Goal: Task Accomplishment & Management: Use online tool/utility

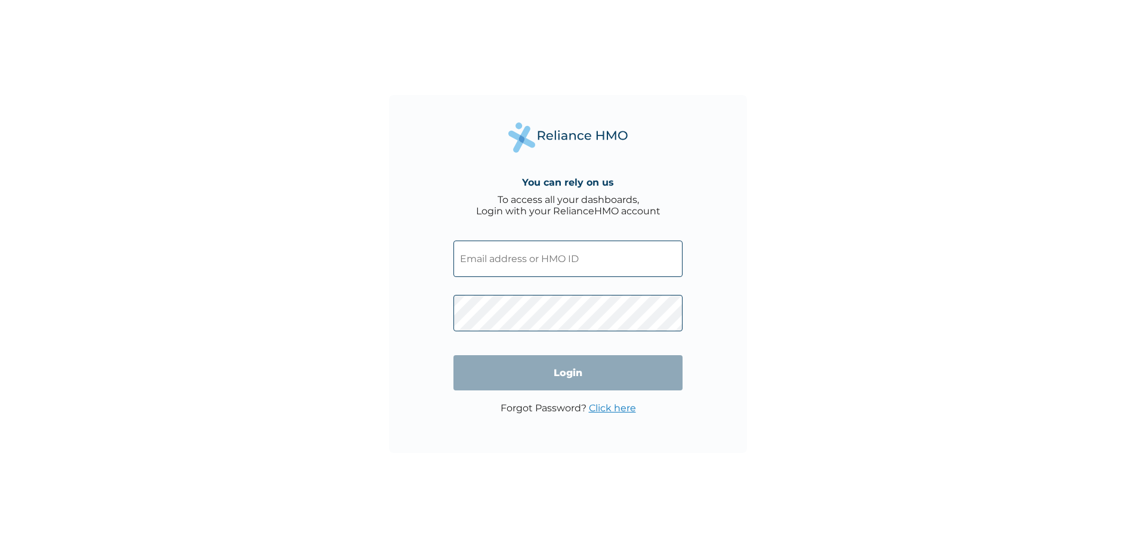
click at [566, 256] on input "text" at bounding box center [567, 258] width 229 height 36
type input "PPY/10313/A"
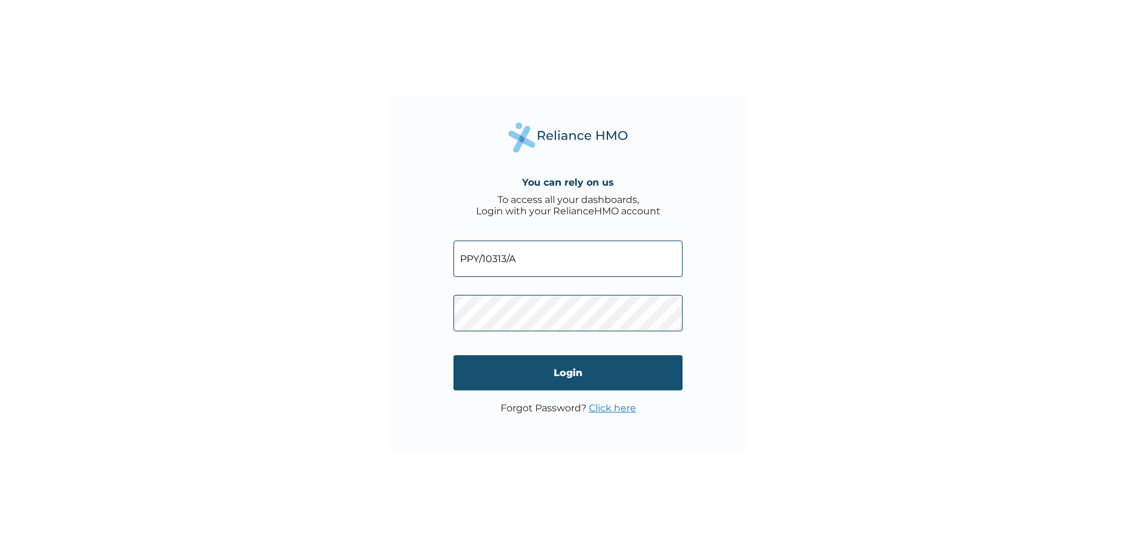
click at [624, 384] on input "Login" at bounding box center [567, 372] width 229 height 35
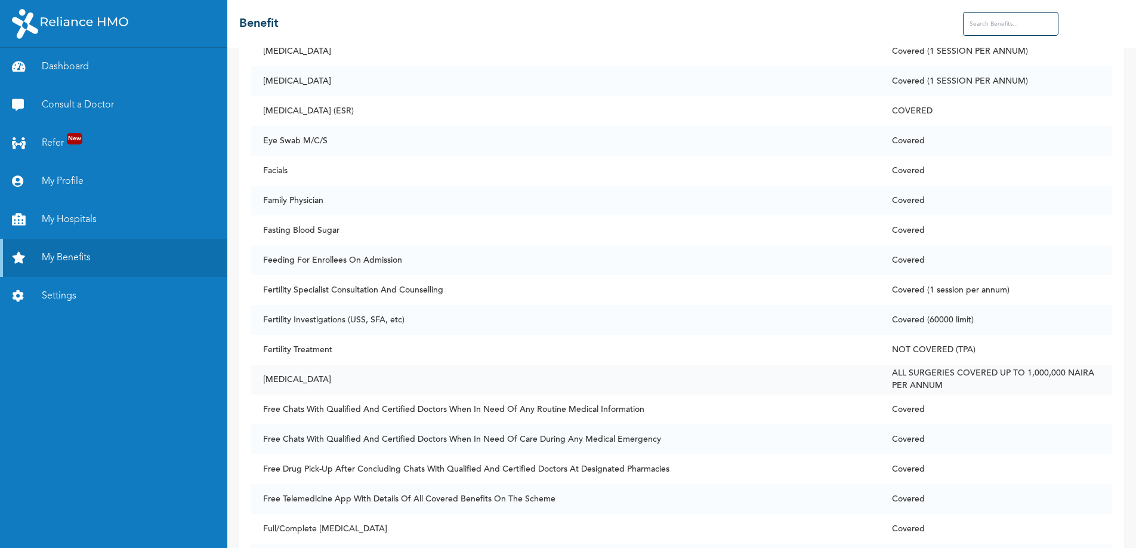
scroll to position [2606, 0]
click at [479, 345] on td "Fertility Treatment" at bounding box center [566, 347] width 630 height 30
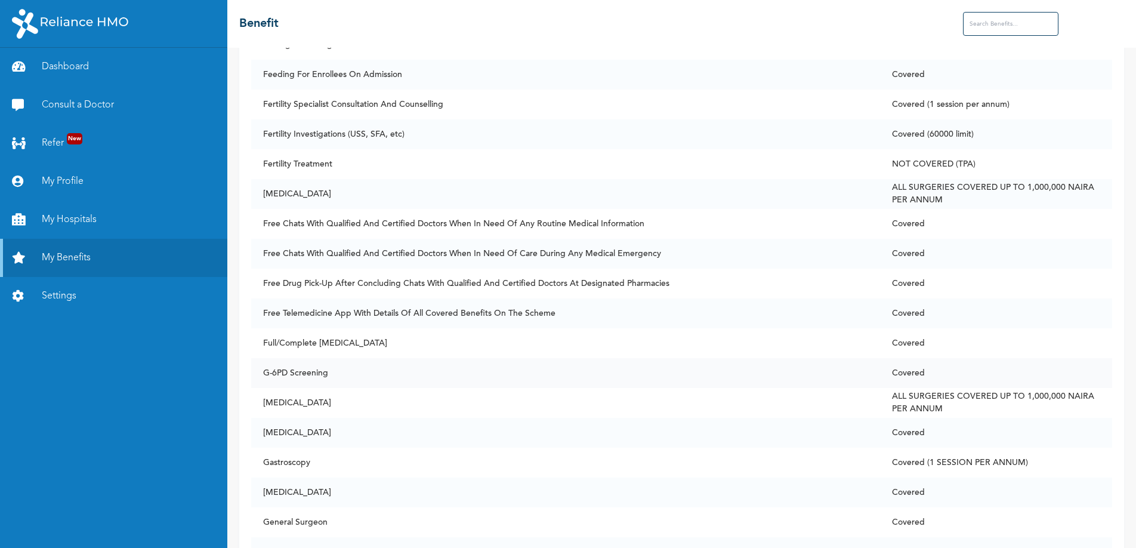
scroll to position [2785, 0]
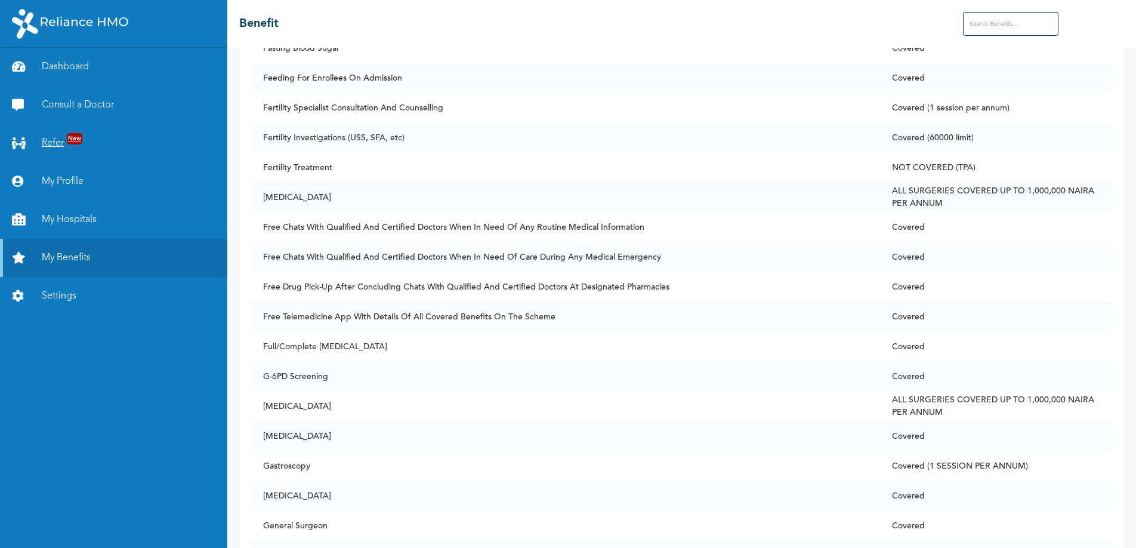
click at [55, 137] on link "Refer New" at bounding box center [113, 143] width 227 height 38
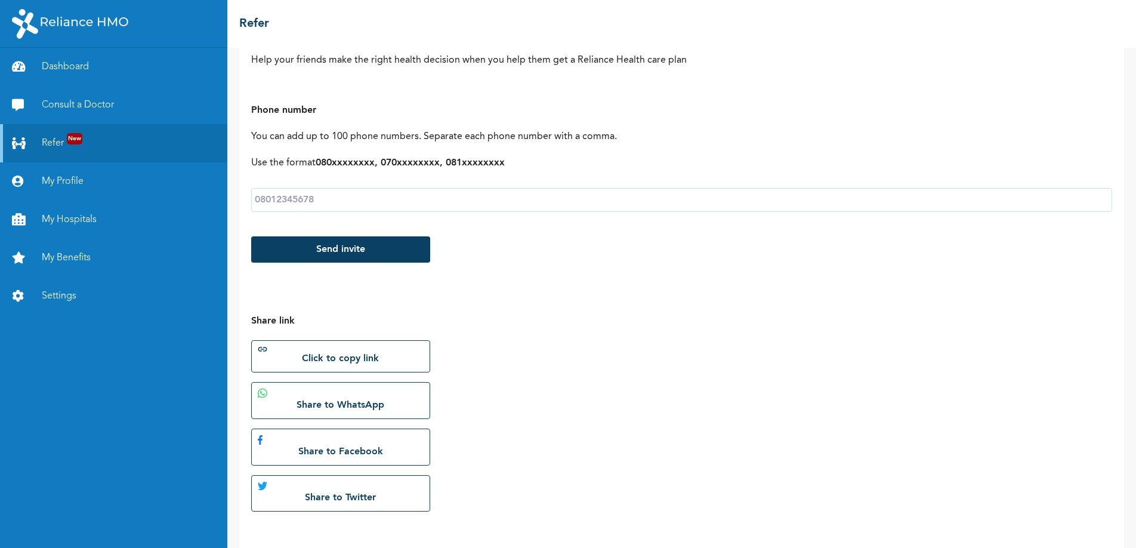
scroll to position [98, 0]
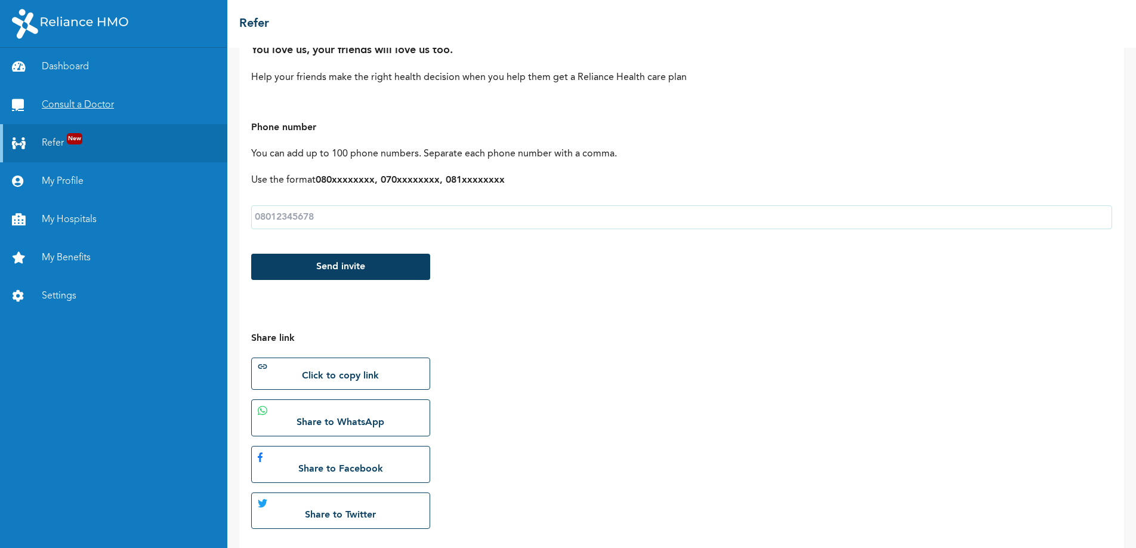
click at [89, 103] on link "Consult a Doctor" at bounding box center [113, 105] width 227 height 38
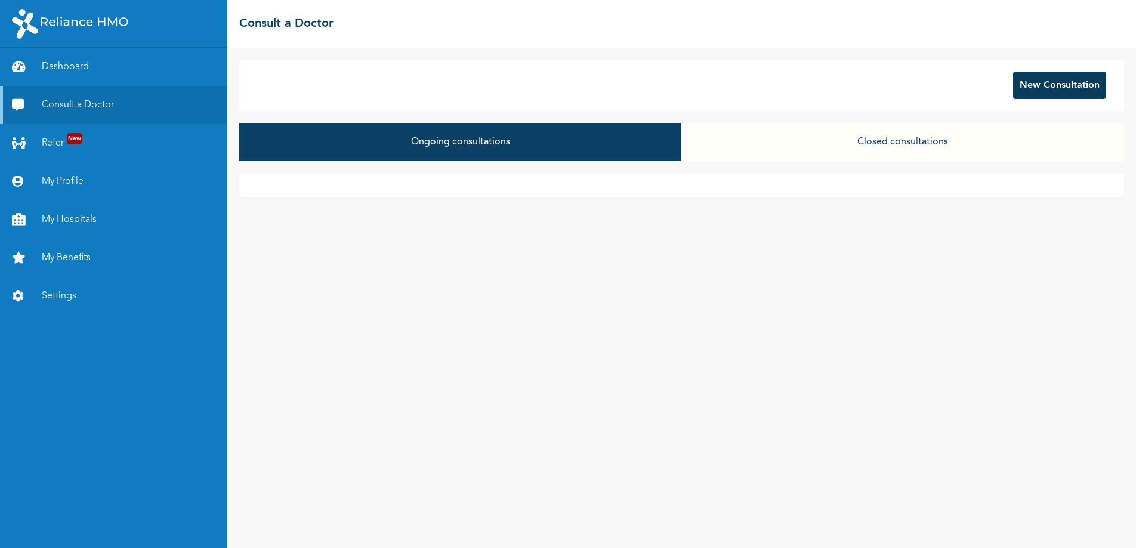
click at [1033, 86] on button "New Consultation" at bounding box center [1059, 85] width 93 height 27
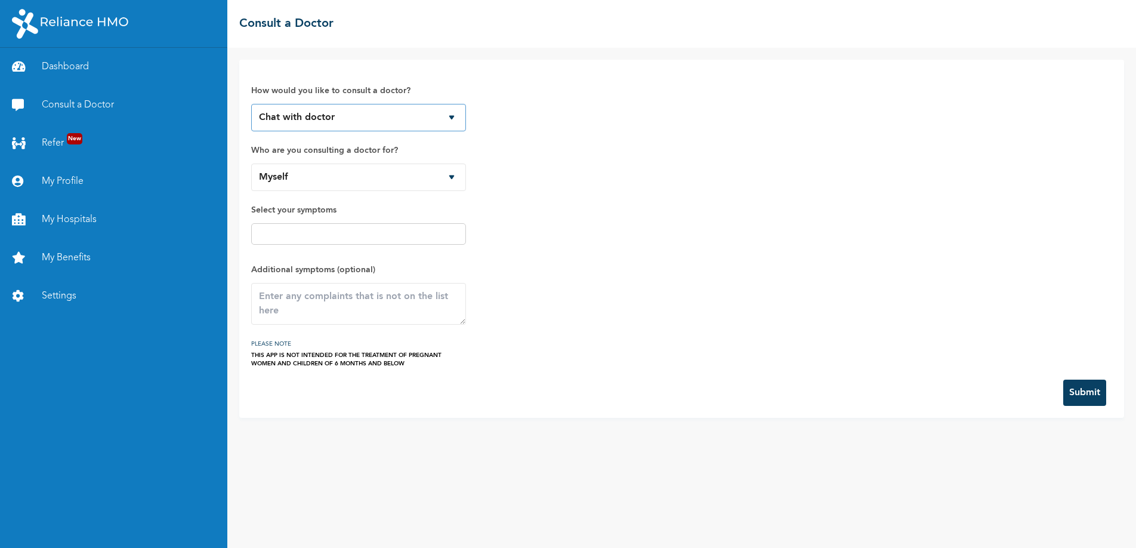
click at [450, 115] on select "Chat with doctor Phone Call" at bounding box center [358, 117] width 215 height 27
click at [251, 104] on select "Chat with doctor Phone Call" at bounding box center [358, 117] width 215 height 27
click at [454, 172] on select "Myself [PERSON_NAME]" at bounding box center [358, 176] width 215 height 27
click at [251, 163] on select "Myself [PERSON_NAME]" at bounding box center [358, 176] width 215 height 27
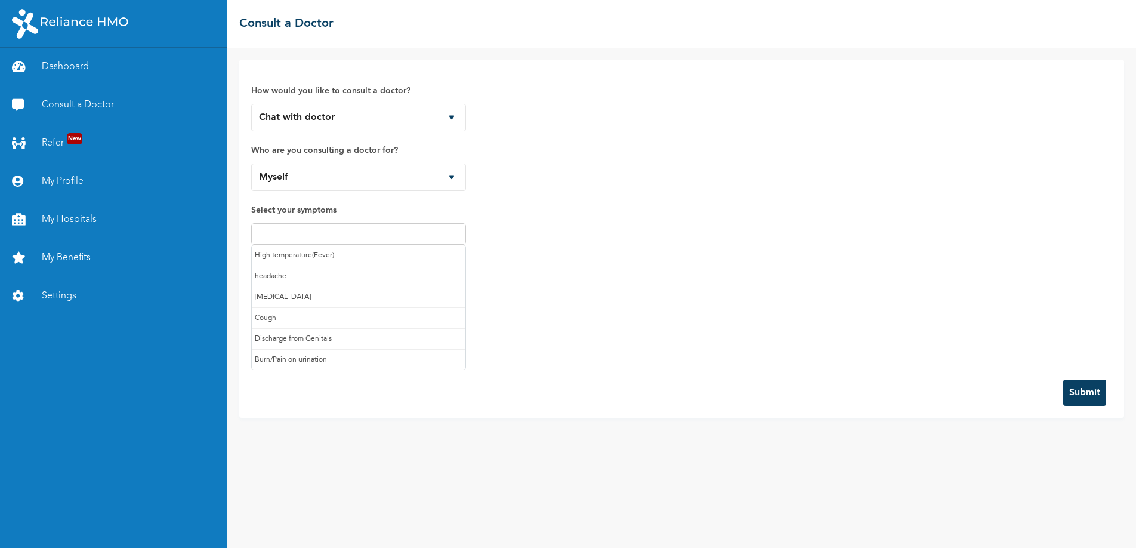
click at [357, 233] on input "text" at bounding box center [359, 234] width 208 height 14
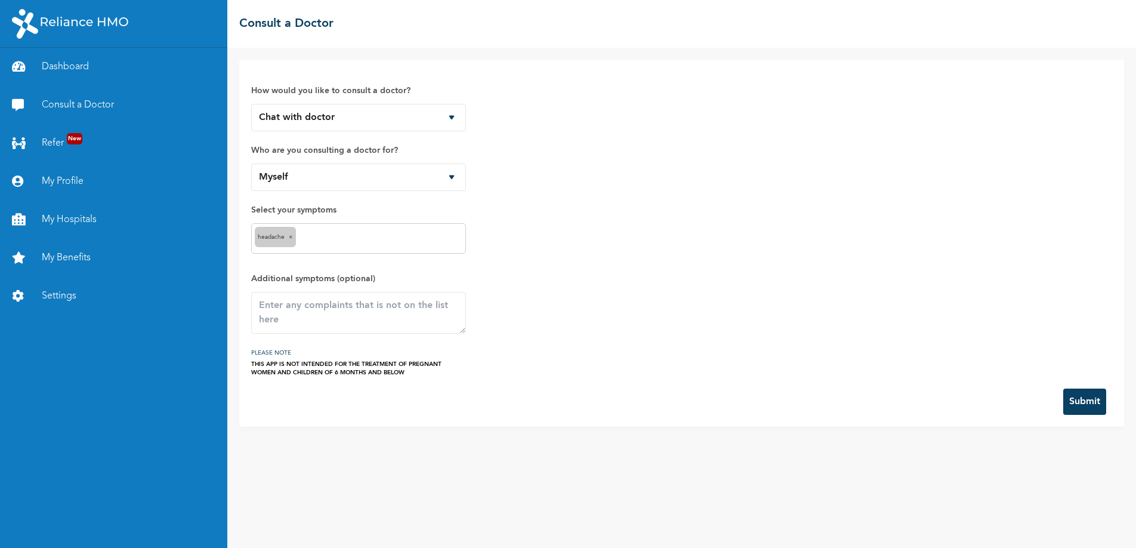
click at [359, 243] on input "text" at bounding box center [380, 239] width 163 height 14
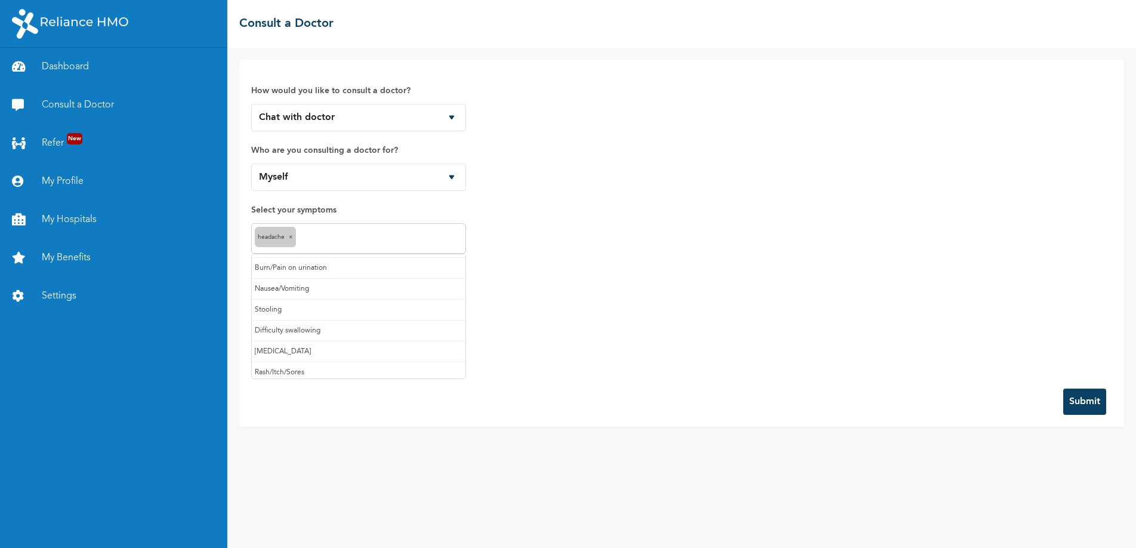
scroll to position [106, 0]
click at [632, 196] on div "How would you like to consult a doctor? Chat with doctor Phone Call Who are you…" at bounding box center [681, 224] width 861 height 305
click at [359, 239] on input "text" at bounding box center [380, 239] width 163 height 14
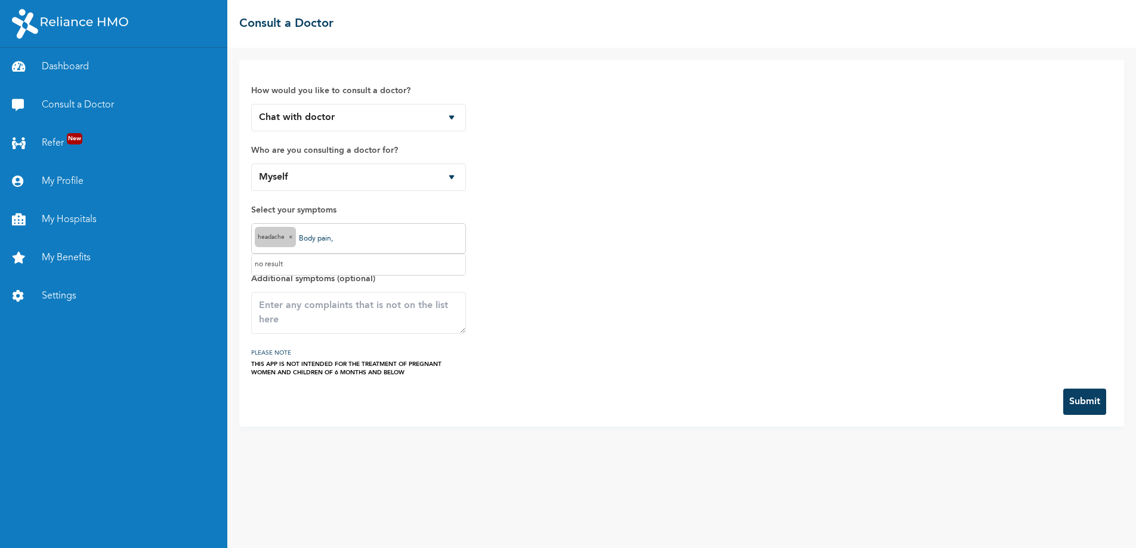
click at [556, 206] on div "How would you like to consult a doctor? Chat with doctor Phone Call Who are you…" at bounding box center [681, 224] width 861 height 305
click at [374, 242] on input "Body pain," at bounding box center [380, 239] width 163 height 14
click at [393, 277] on label "Additional symptoms (optional)" at bounding box center [358, 278] width 215 height 14
drag, startPoint x: 394, startPoint y: 242, endPoint x: 313, endPoint y: 233, distance: 81.0
click at [311, 232] on input "Body pain, ear itching" at bounding box center [380, 239] width 163 height 14
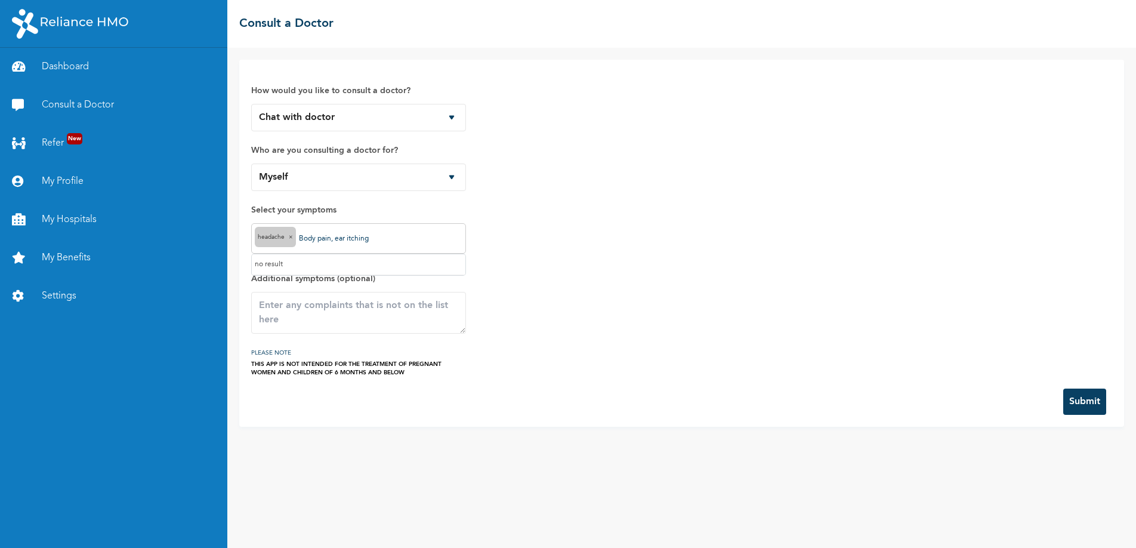
click at [390, 236] on input "Body pain, ear itching" at bounding box center [380, 239] width 163 height 14
drag, startPoint x: 300, startPoint y: 236, endPoint x: 462, endPoint y: 240, distance: 161.8
click at [467, 237] on div "How would you like to consult a doctor? Chat with doctor Phone Call Who are you…" at bounding box center [681, 224] width 861 height 305
type input "Body pain, ear itching, back pain and fatigue"
paste textarea "Body pain, ear itching, back pain and fatigue"
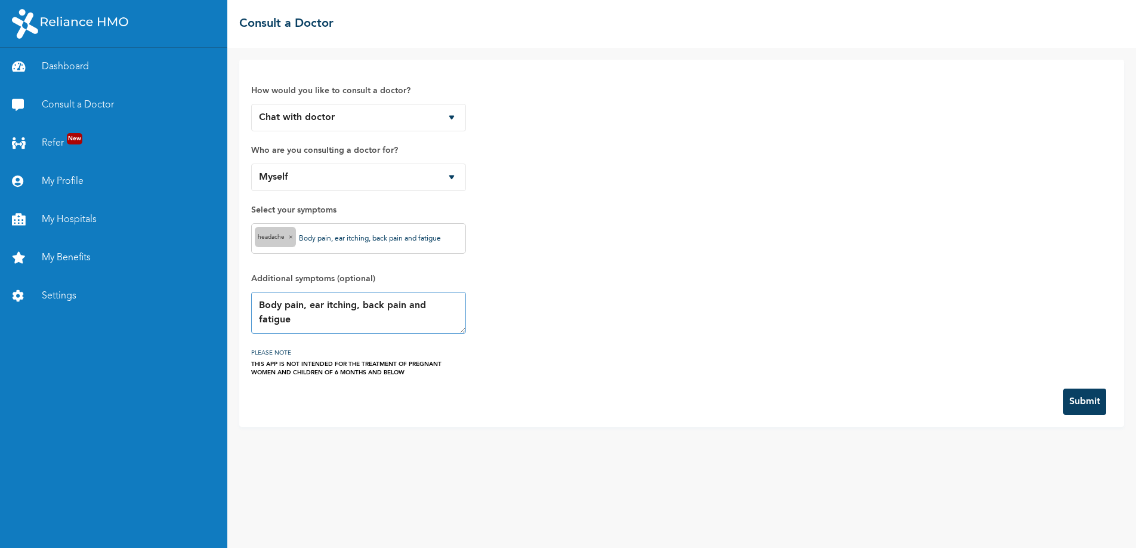
type textarea "Body pain, ear itching, back pain and fatigue"
click at [1084, 408] on button "Submit" at bounding box center [1084, 401] width 43 height 26
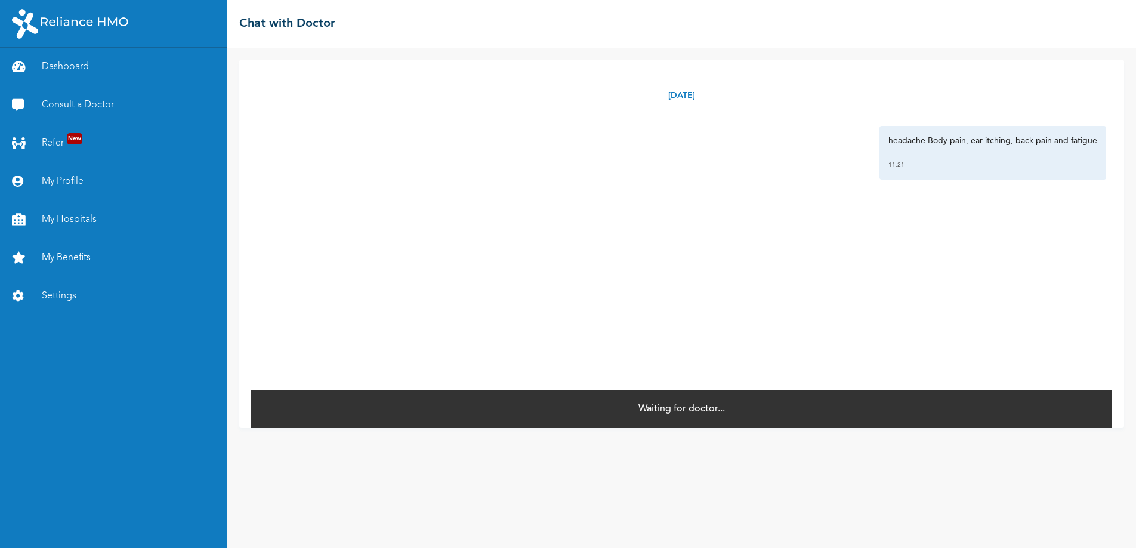
click at [717, 406] on p "Waiting for doctor..." at bounding box center [681, 409] width 87 height 14
click at [985, 156] on div "headache Body pain, ear itching, back pain and fatigue 11:21" at bounding box center [993, 153] width 227 height 54
click at [81, 104] on link "Consult a Doctor" at bounding box center [113, 105] width 227 height 38
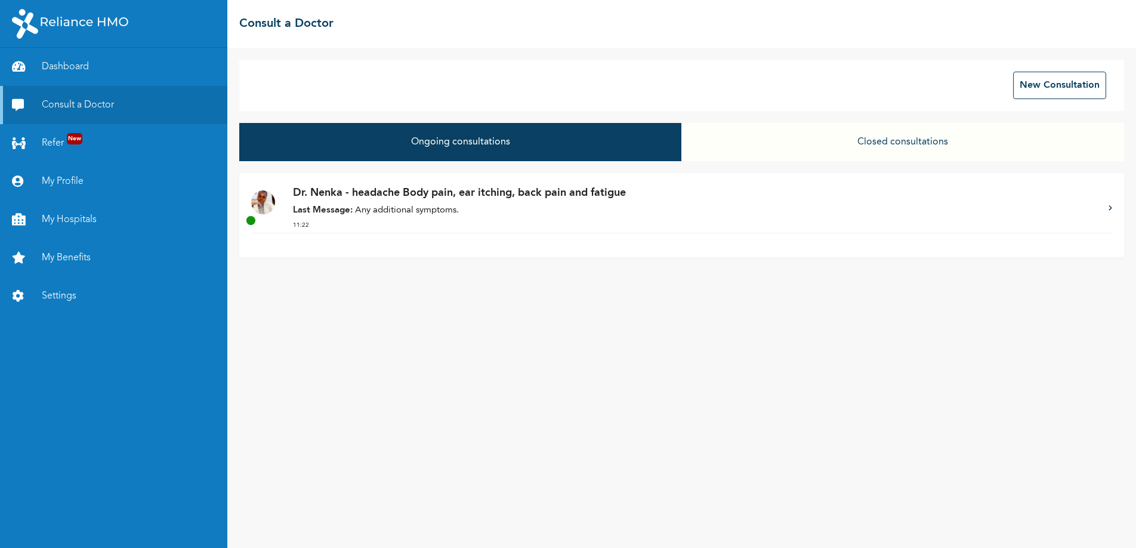
click at [474, 209] on p "Last Message: Any additional symptoms." at bounding box center [695, 211] width 804 height 14
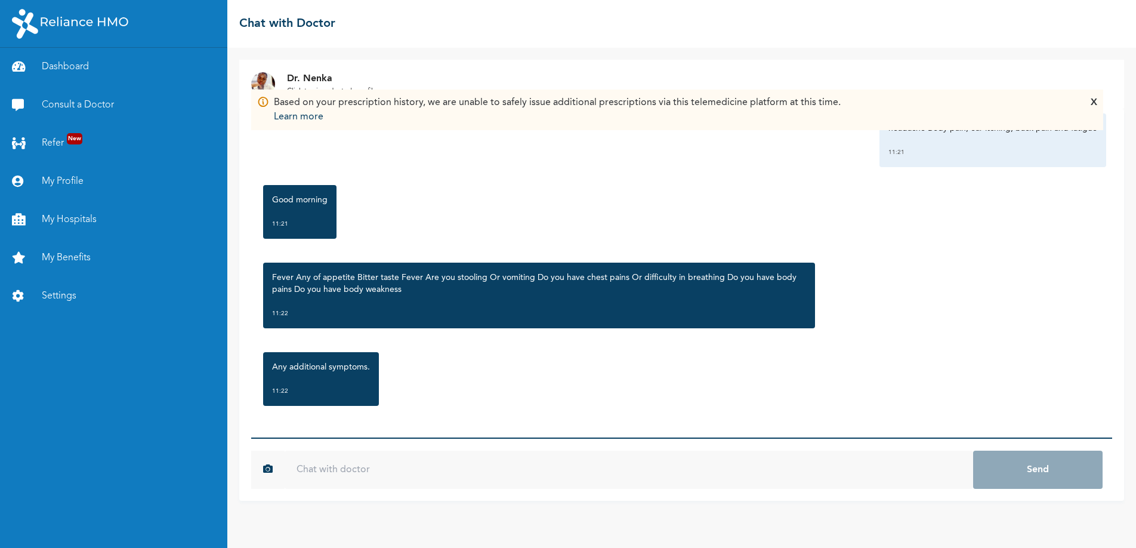
scroll to position [63, 0]
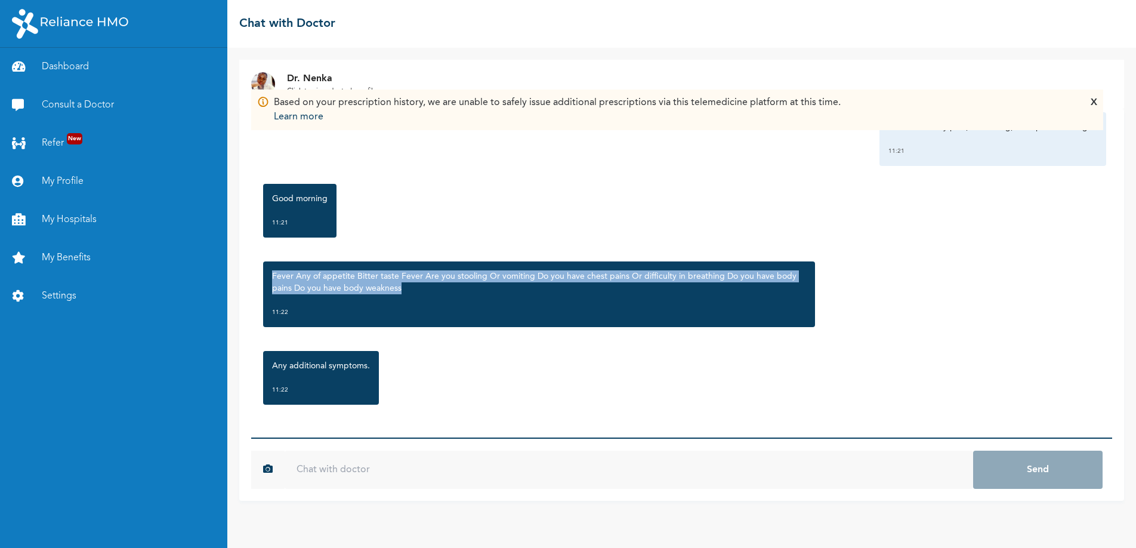
drag, startPoint x: 409, startPoint y: 289, endPoint x: 271, endPoint y: 274, distance: 138.6
click at [272, 274] on p "Fever Any of appetite Bitter taste Fever Are you stooling Or vomiting Do you ha…" at bounding box center [539, 282] width 534 height 24
copy p "Fever Any of appetite Bitter taste Fever Are you stooling Or vomiting Do you ha…"
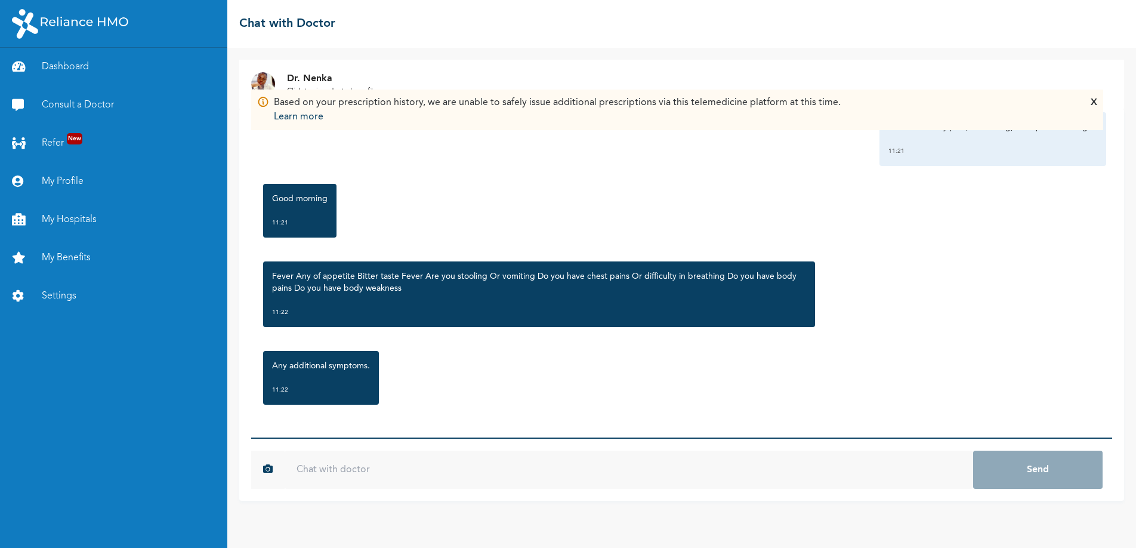
paste input "Fever Any of appetite Bitter taste Fever Are you stooling Or vomiting Do you ha…"
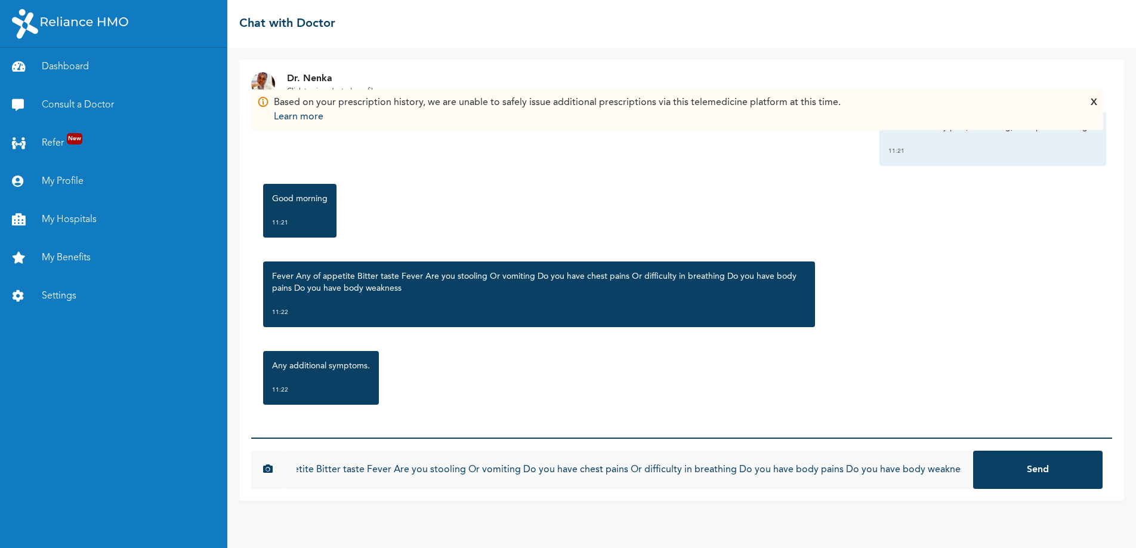
click at [965, 471] on input "Fever Any of appetite Bitter taste Fever Are you stooling Or vomiting Do you ha…" at bounding box center [629, 469] width 689 height 38
type input "Fever Any of appetite Bitter taste Fever Are you stooling Or vomiting Do you ha…"
click at [973, 450] on button "Send" at bounding box center [1037, 469] width 129 height 38
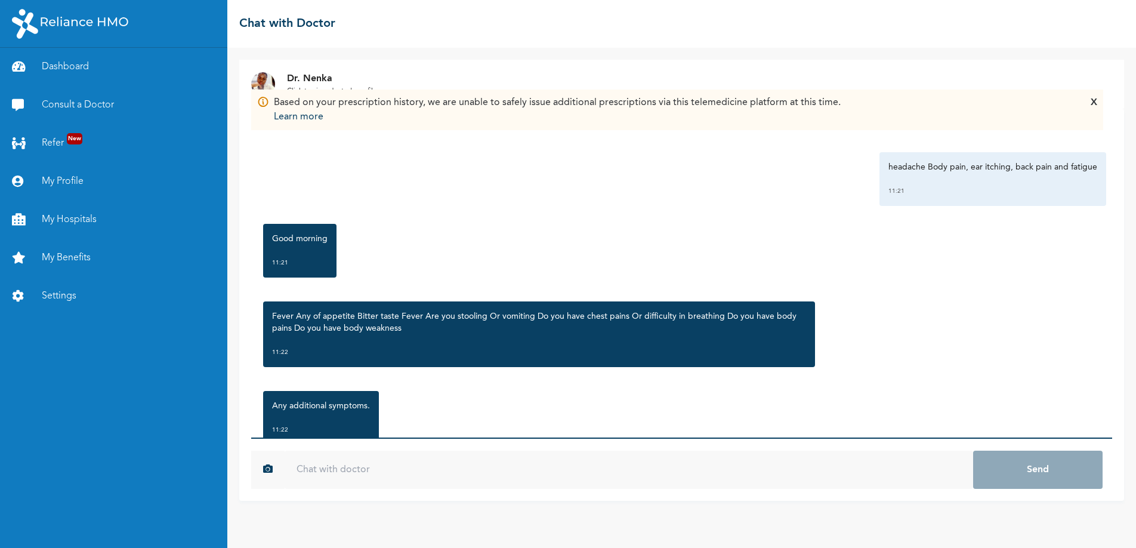
scroll to position [0, 0]
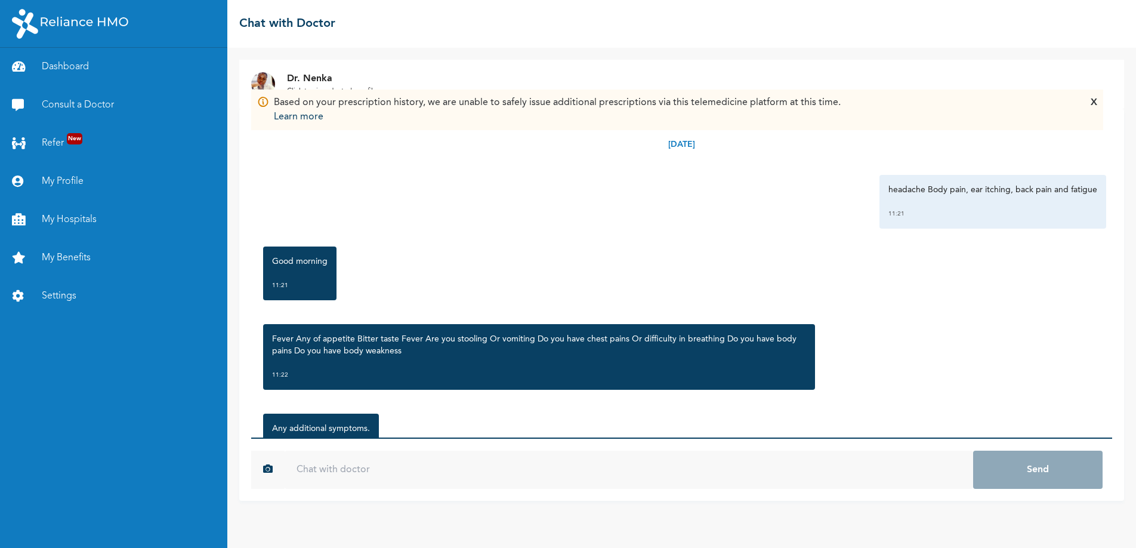
click at [1093, 98] on div "X" at bounding box center [1094, 109] width 7 height 29
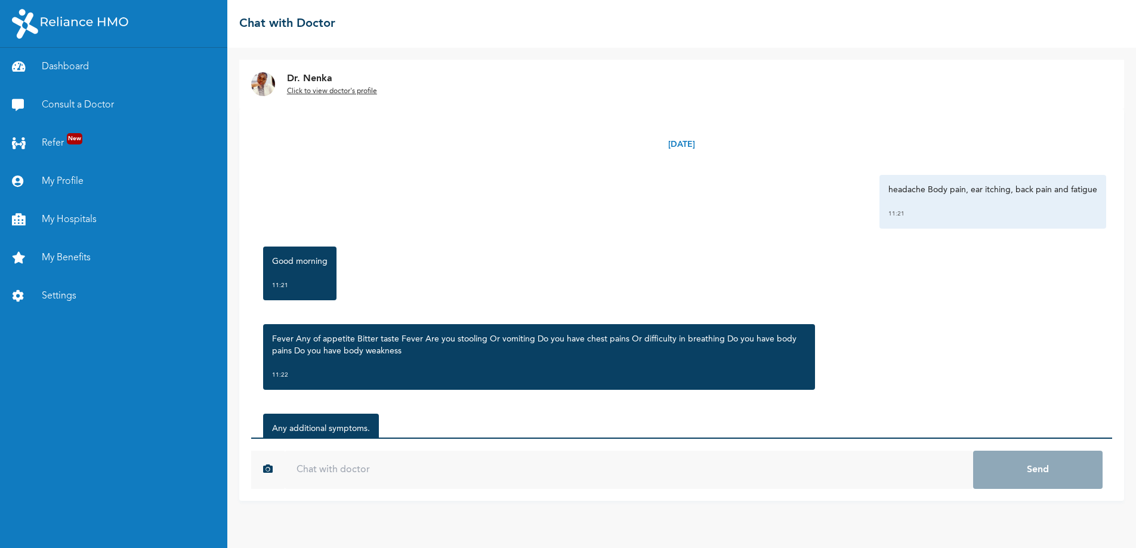
click at [350, 89] on u "Click to view doctor's profile" at bounding box center [332, 91] width 90 height 7
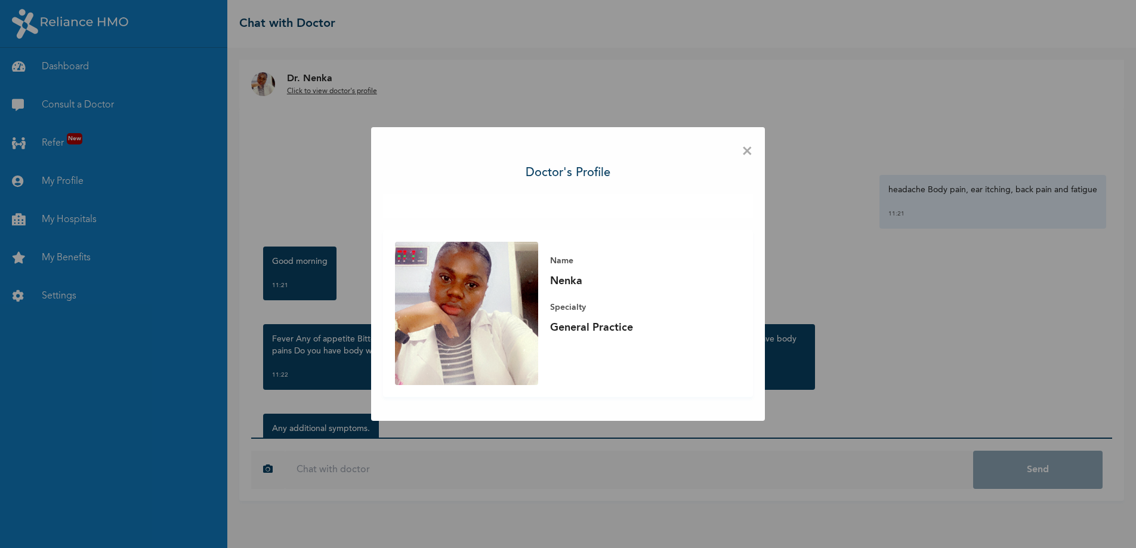
click at [750, 149] on span "×" at bounding box center [747, 151] width 11 height 25
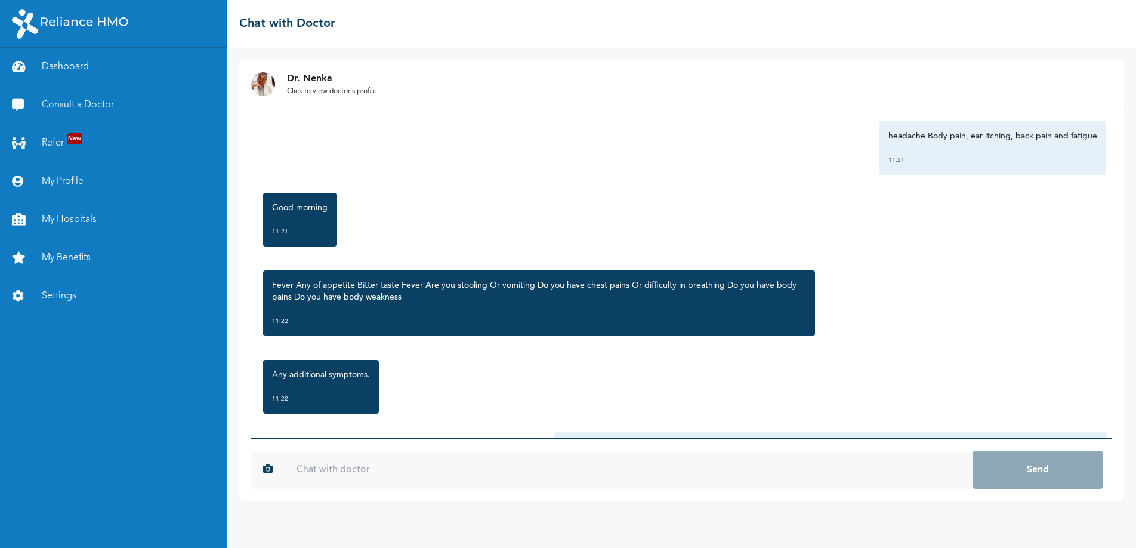
scroll to position [152, 0]
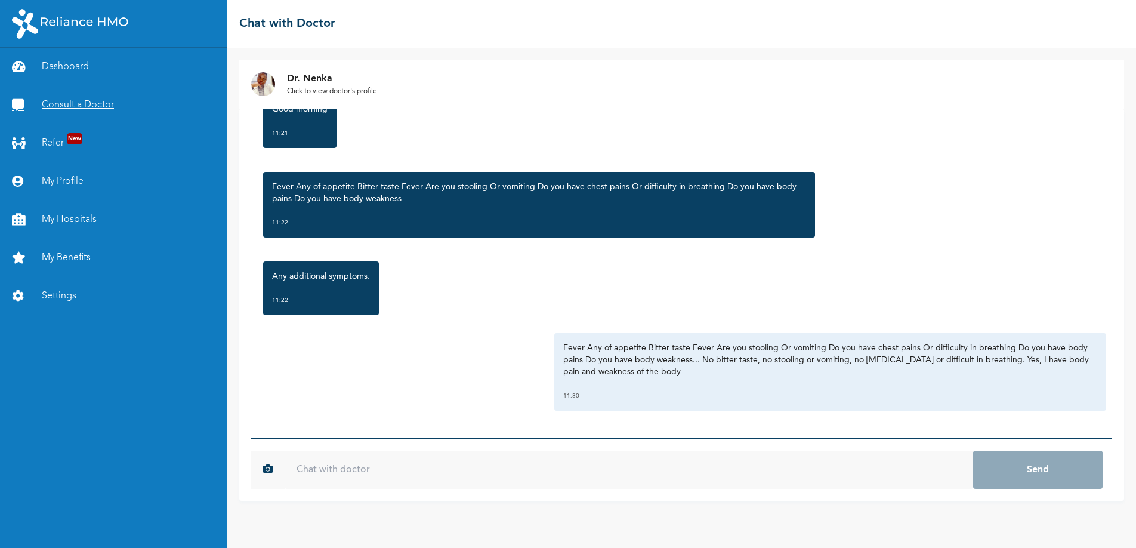
click at [74, 105] on link "Consult a Doctor" at bounding box center [113, 105] width 227 height 38
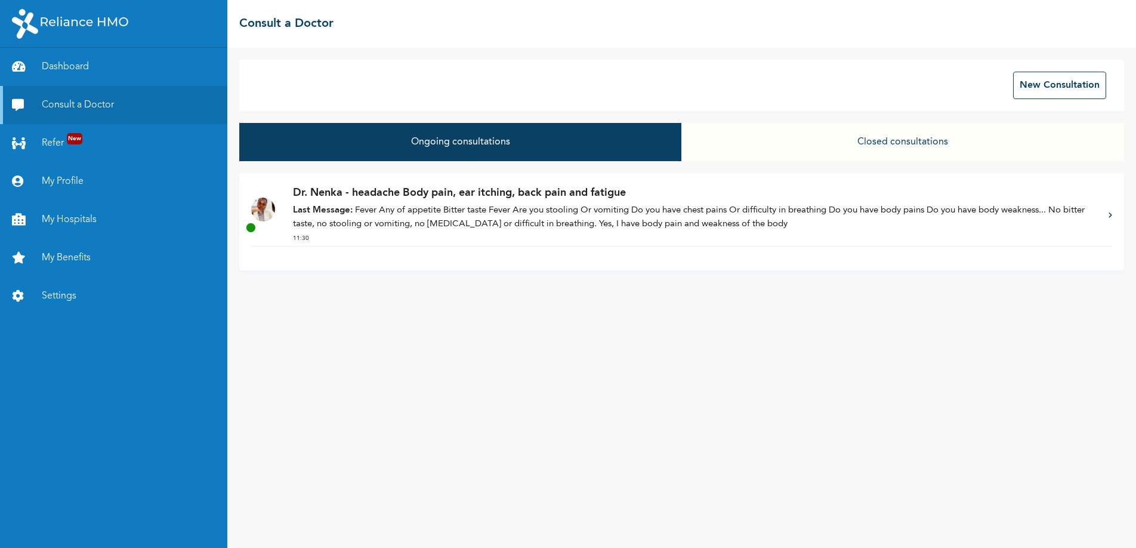
click at [919, 140] on button "Closed consultations" at bounding box center [902, 142] width 443 height 38
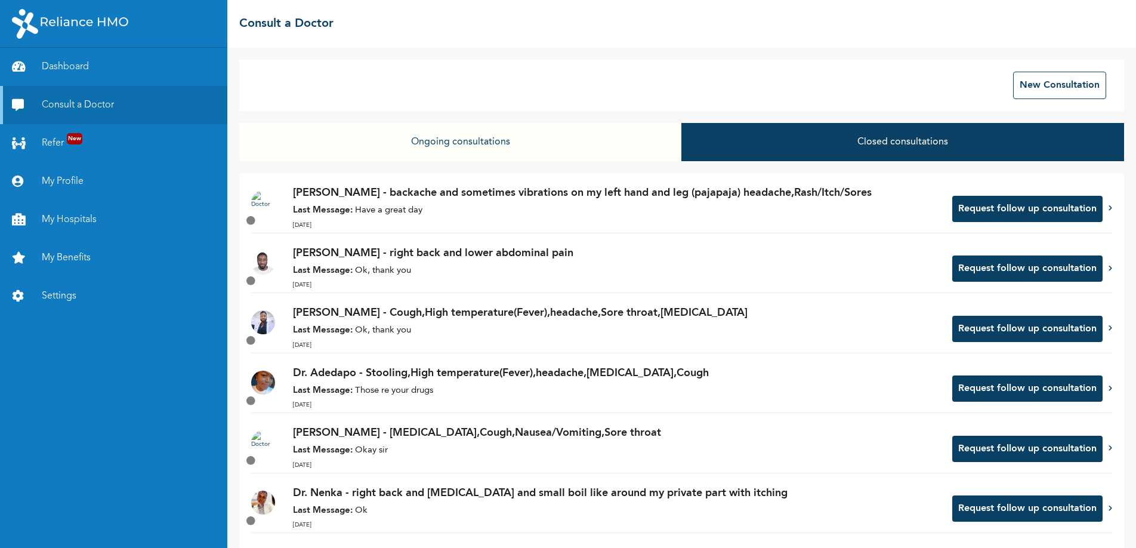
click at [474, 144] on button "Ongoing consultations" at bounding box center [460, 142] width 443 height 38
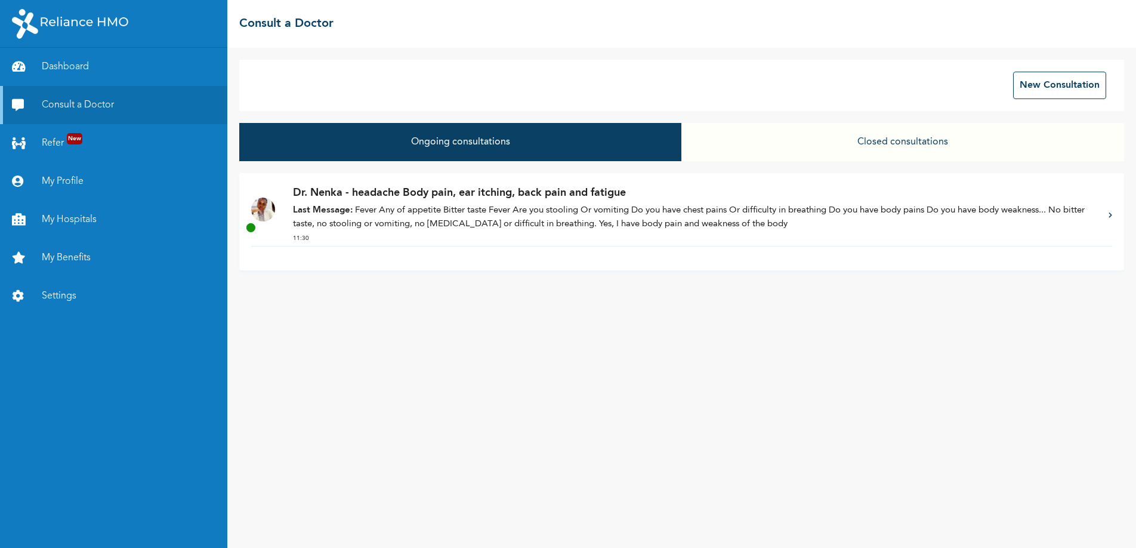
click at [523, 206] on p "Last Message: Fever Any of appetite Bitter taste Fever Are you stooling Or vomi…" at bounding box center [695, 217] width 804 height 27
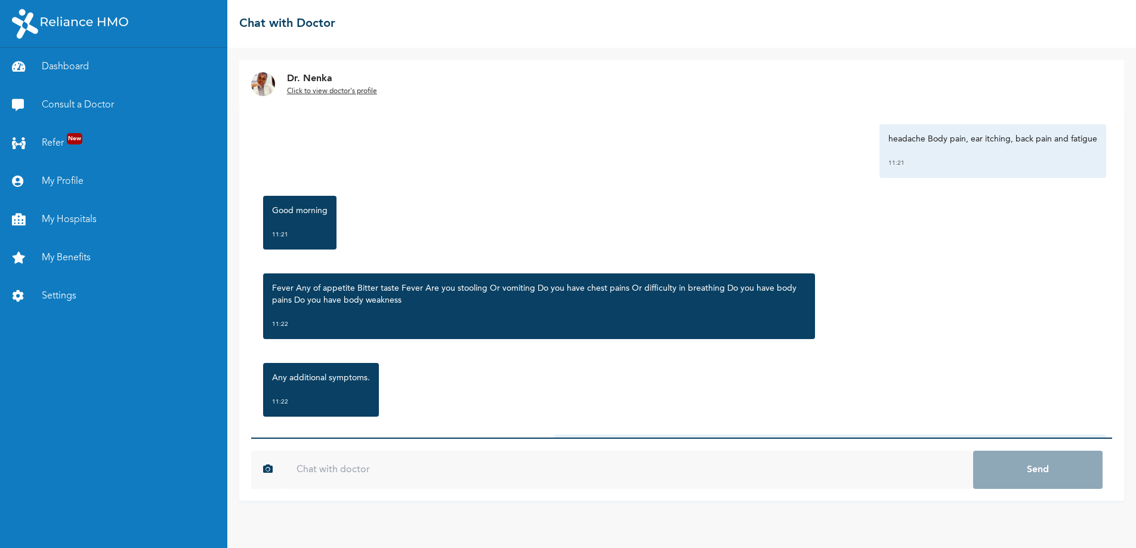
scroll to position [152, 0]
